Goal: Transaction & Acquisition: Book appointment/travel/reservation

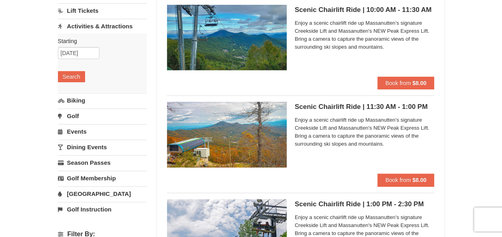
scroll to position [80, 0]
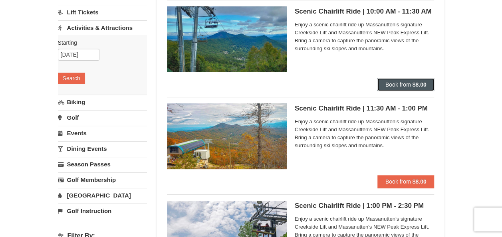
click at [396, 81] on span "Book from" at bounding box center [398, 84] width 26 height 6
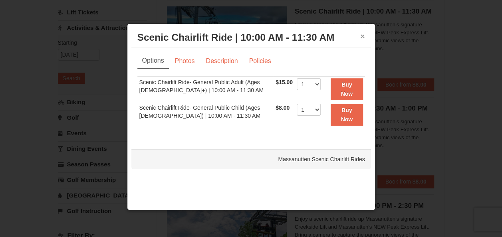
click at [361, 36] on button "×" at bounding box center [362, 36] width 5 height 8
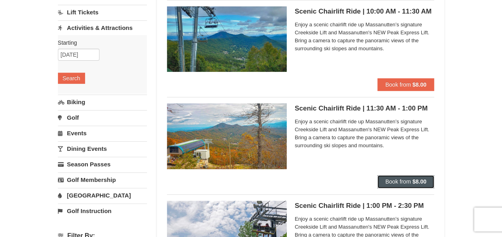
click at [400, 180] on span "Book from" at bounding box center [398, 181] width 26 height 6
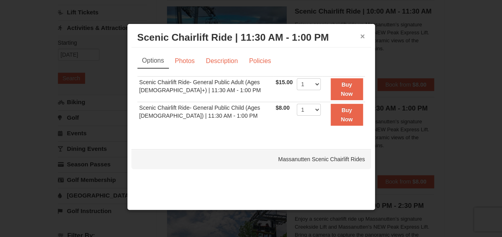
click at [362, 37] on button "×" at bounding box center [362, 36] width 5 height 8
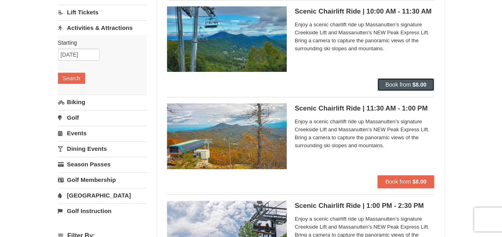
click at [394, 86] on span "Book from" at bounding box center [398, 84] width 26 height 6
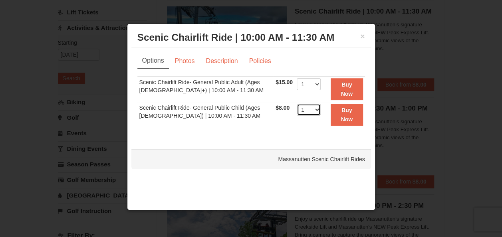
click at [313, 108] on select "1 2 3 4 5 6 7 8 9 10 11 12 13 14 15 16 17 18 19 20 21 22" at bounding box center [309, 110] width 24 height 12
select select "2"
click at [297, 104] on select "1 2 3 4 5 6 7 8 9 10 11 12 13 14 15 16 17 18 19 20 21 22" at bounding box center [309, 110] width 24 height 12
click at [315, 82] on select "1 2 3 4 5 6 7 8 9 10 11 12 13 14 15 16 17 18 19 20 21 22" at bounding box center [309, 84] width 24 height 12
click at [358, 36] on h3 "Scenic Chairlift Ride | 10:00 AM - 11:30 AM Massanutten Scenic Chairlift Rides" at bounding box center [251, 38] width 228 height 12
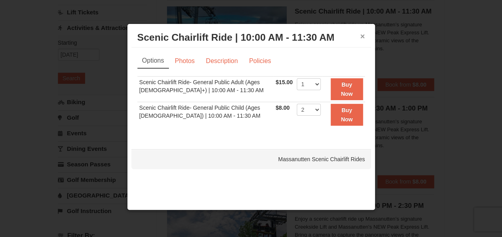
click at [360, 35] on button "×" at bounding box center [362, 36] width 5 height 8
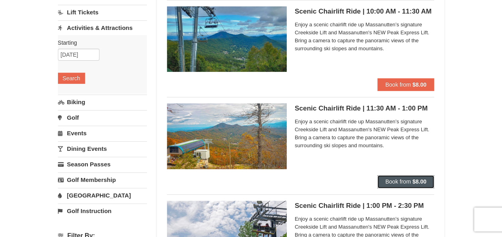
click at [386, 182] on span "Book from" at bounding box center [398, 181] width 26 height 6
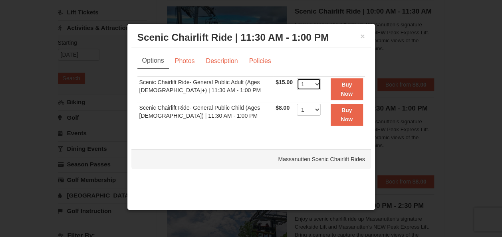
click at [315, 84] on select "1 2 3 4 5 6 7 8 9 10 11 12 13 14 15 16 17 18 19 20 21 22" at bounding box center [309, 84] width 24 height 12
select select "2"
click at [297, 78] on select "1 2 3 4 5 6 7 8 9 10 11 12 13 14 15 16 17 18 19 20 21 22" at bounding box center [309, 84] width 24 height 12
click at [315, 109] on select "1 2 3 4 5 6 7 8 9 10 11 12 13 14 15 16 17 18 19 20 21 22" at bounding box center [309, 110] width 24 height 12
select select "2"
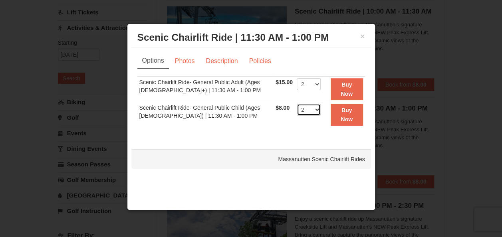
click at [297, 104] on select "1 2 3 4 5 6 7 8 9 10 11 12 13 14 15 16 17 18 19 20 21 22" at bounding box center [309, 110] width 24 height 12
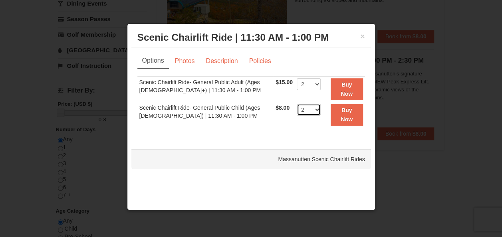
scroll to position [239, 0]
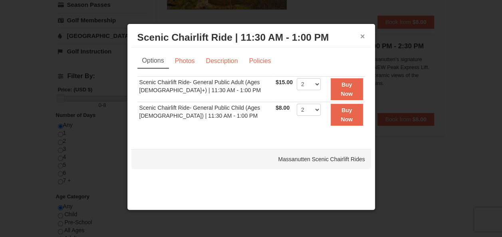
click at [363, 37] on button "×" at bounding box center [362, 36] width 5 height 8
